Goal: Check status

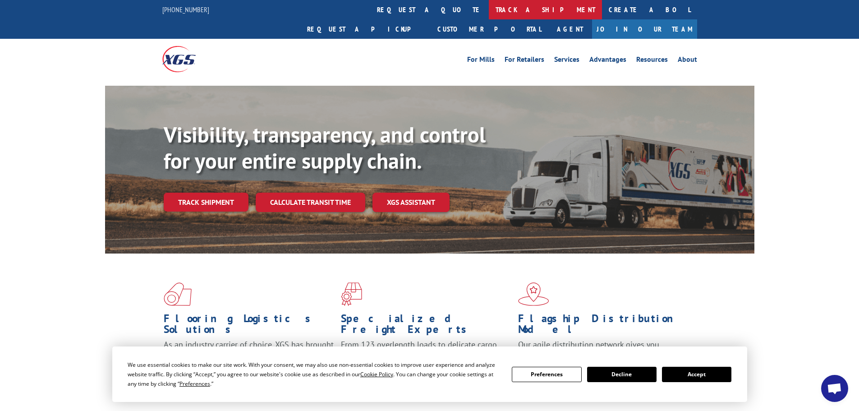
click at [489, 12] on link "track a shipment" at bounding box center [545, 9] width 113 height 19
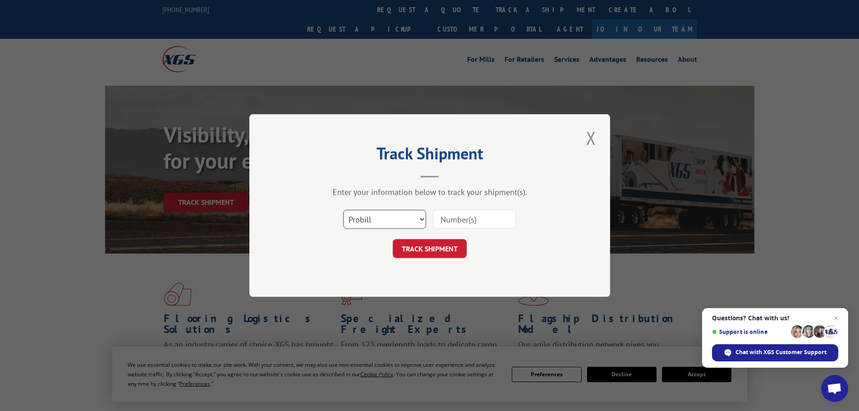
click at [392, 219] on select "Select category... Probill BOL PO" at bounding box center [384, 219] width 83 height 19
select select "bol"
click at [343, 210] on select "Select category... Probill BOL PO" at bounding box center [384, 219] width 83 height 19
click at [448, 218] on input at bounding box center [474, 219] width 83 height 19
paste input "5963193"
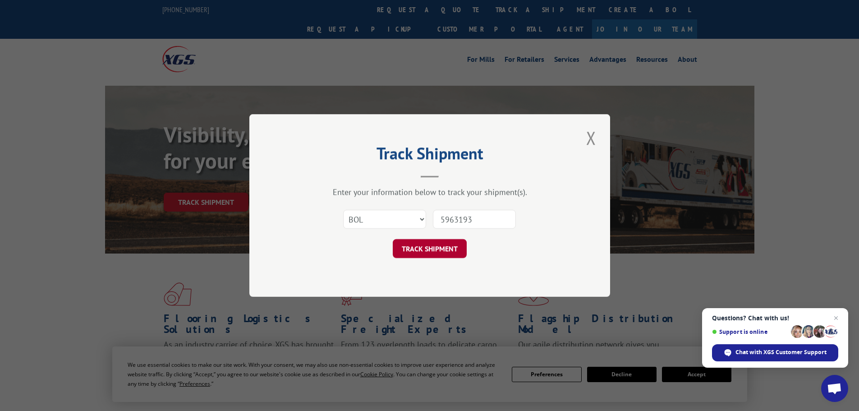
type input "5963193"
click at [435, 249] on button "TRACK SHIPMENT" at bounding box center [430, 248] width 74 height 19
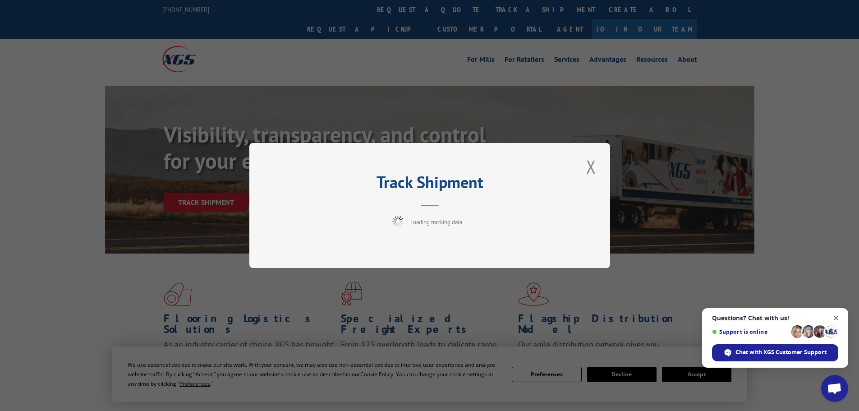
click at [834, 316] on span "Open chat" at bounding box center [836, 318] width 11 height 11
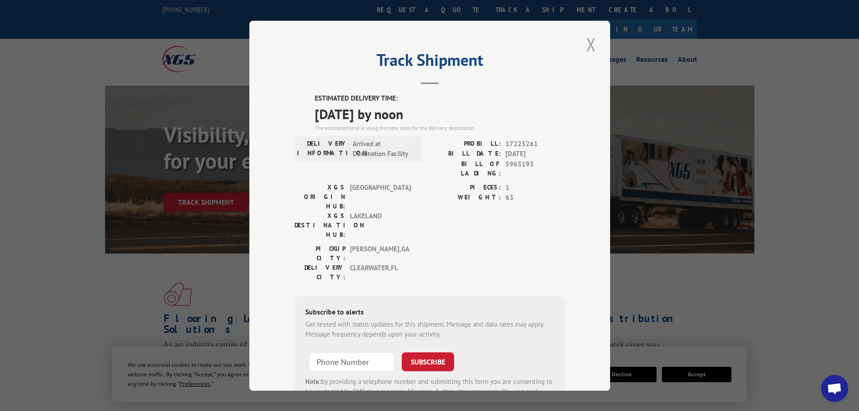
click at [586, 44] on button "Close modal" at bounding box center [591, 44] width 15 height 25
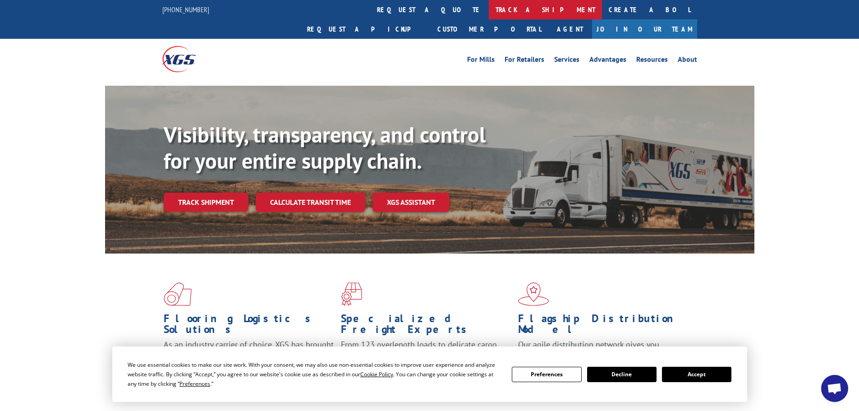
click at [489, 9] on link "track a shipment" at bounding box center [545, 9] width 113 height 19
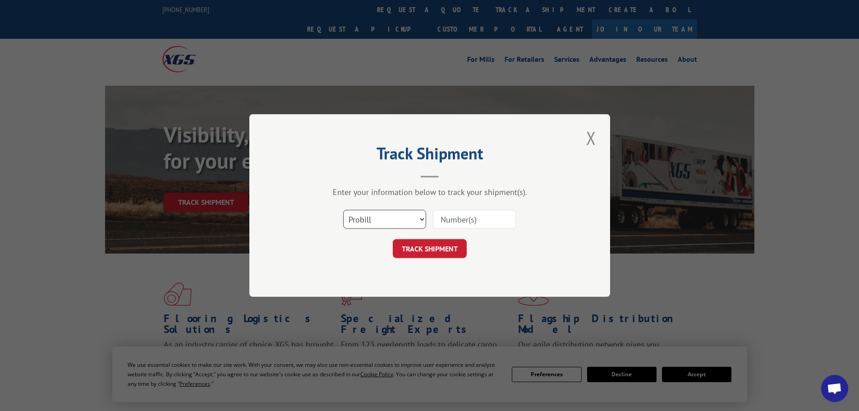
click at [397, 223] on select "Select category... Probill BOL PO" at bounding box center [384, 219] width 83 height 19
select select "bol"
click at [343, 210] on select "Select category... Probill BOL PO" at bounding box center [384, 219] width 83 height 19
click at [444, 215] on input at bounding box center [474, 219] width 83 height 19
paste input "426501"
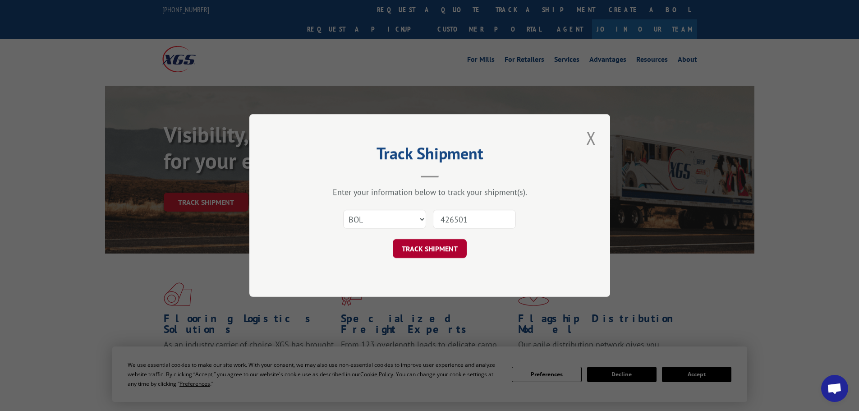
type input "426501"
click at [439, 249] on button "TRACK SHIPMENT" at bounding box center [430, 248] width 74 height 19
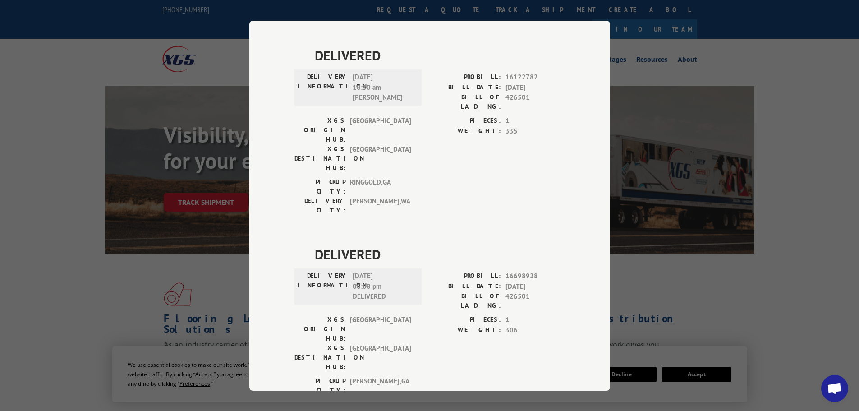
scroll to position [487, 0]
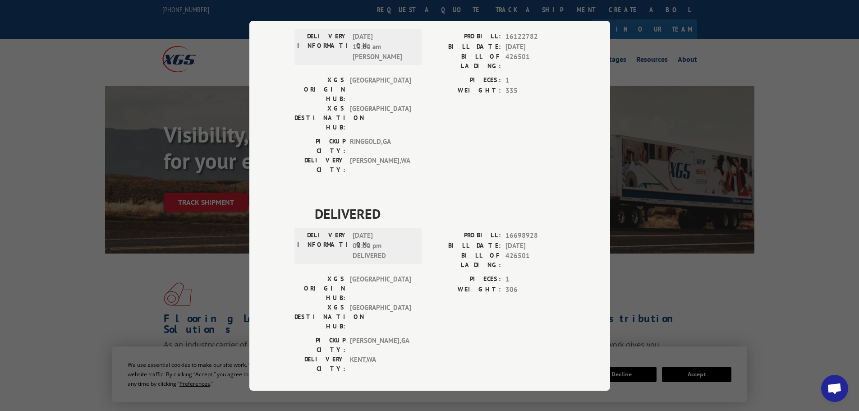
drag, startPoint x: 408, startPoint y: 257, endPoint x: 350, endPoint y: 259, distance: 57.8
click at [259, 249] on div "Track Shipment DELIVERED DELIVERY INFORMATION: PROBILL: 10778868 BILL DATE: [DA…" at bounding box center [429, 206] width 361 height 370
drag, startPoint x: 351, startPoint y: 254, endPoint x: 398, endPoint y: 231, distance: 52.1
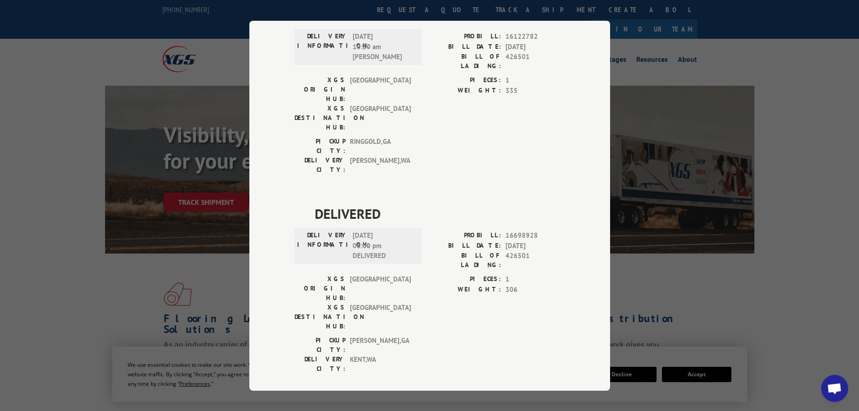
drag, startPoint x: 347, startPoint y: 236, endPoint x: 390, endPoint y: 252, distance: 45.5
copy span "[DATE] 07:21 am [PERSON_NAME]"
